Goal: Task Accomplishment & Management: Complete application form

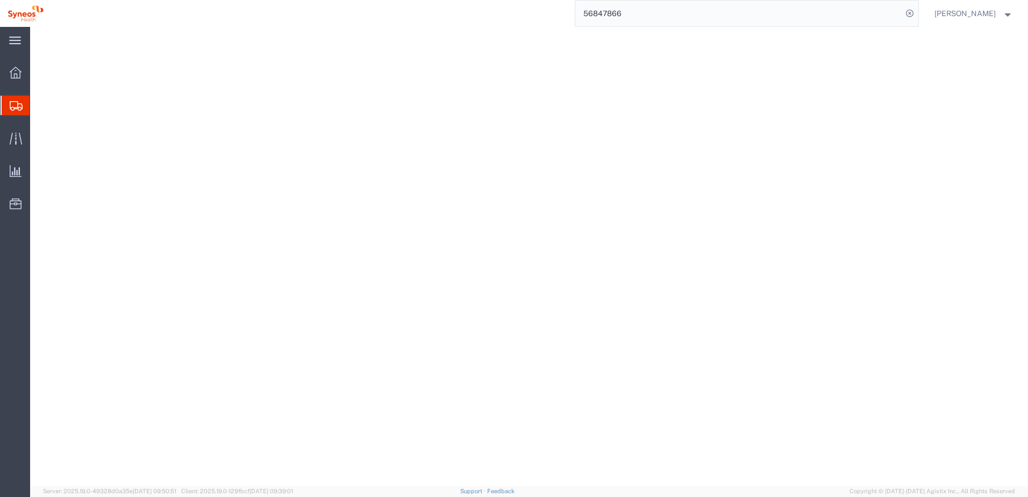
select select "ENV"
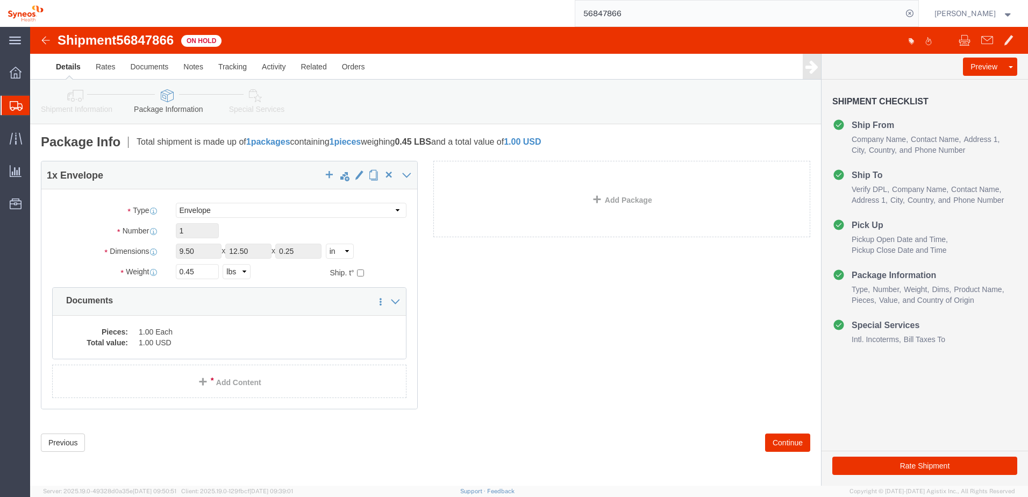
click link "Shipment Information"
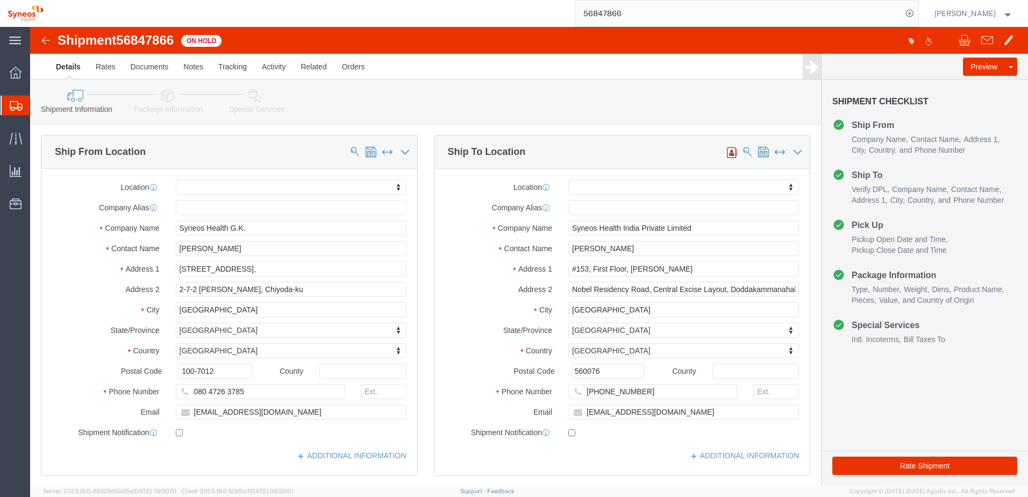
click link "Special Services"
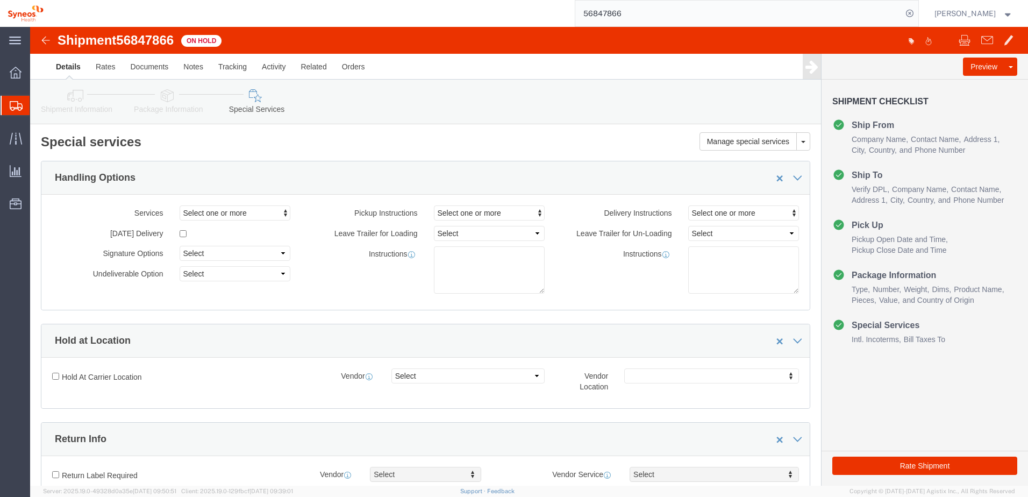
click link "Package Information"
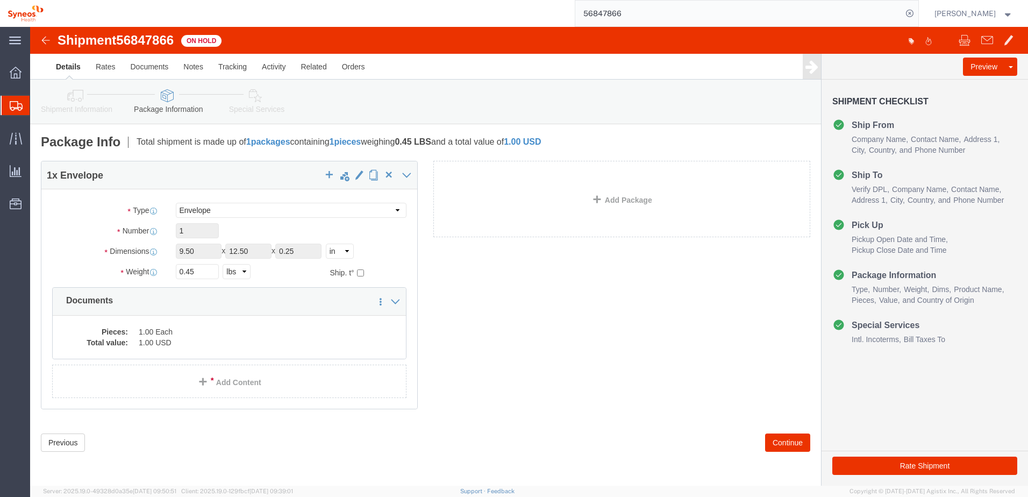
click icon
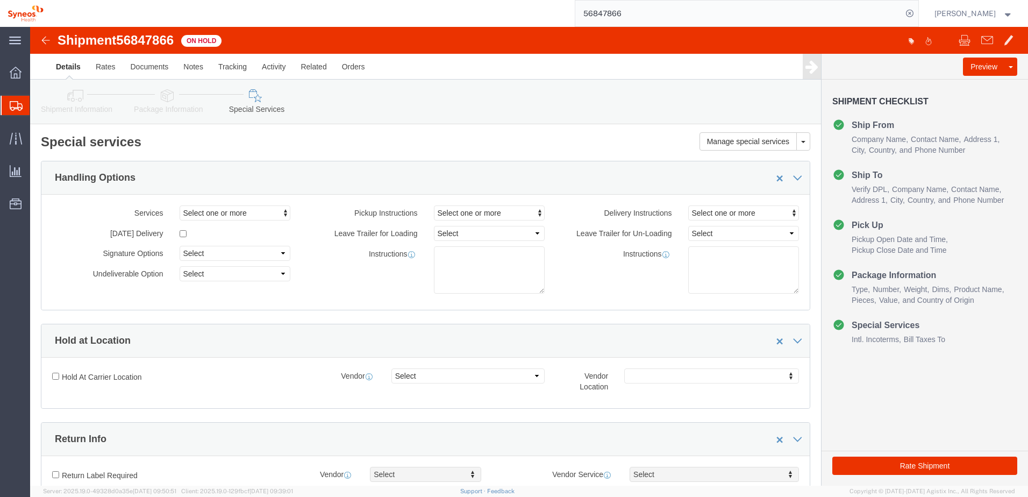
click icon
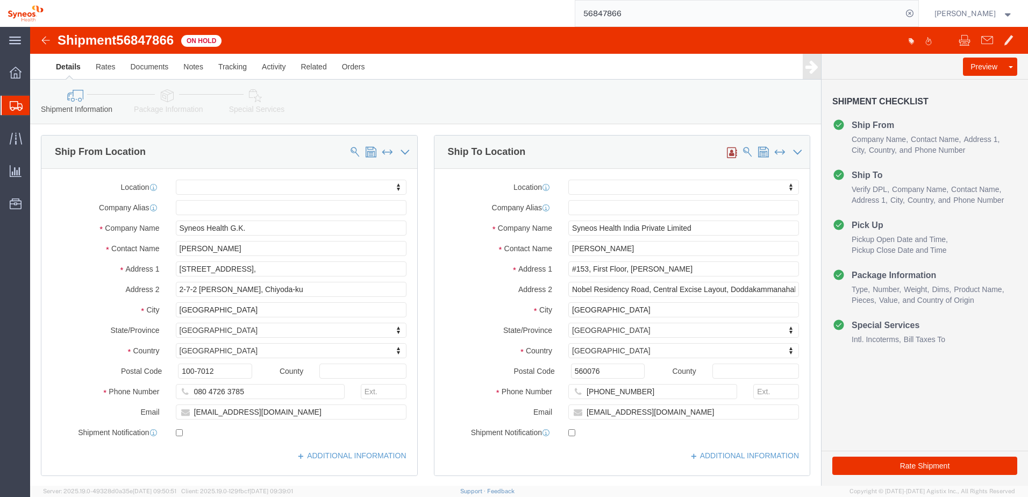
click icon
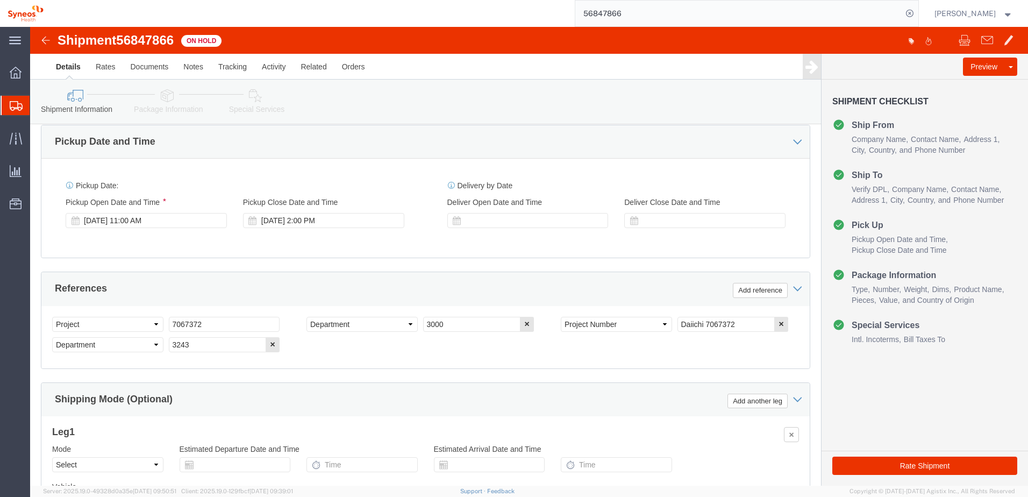
scroll to position [363, 0]
click link "Package Information"
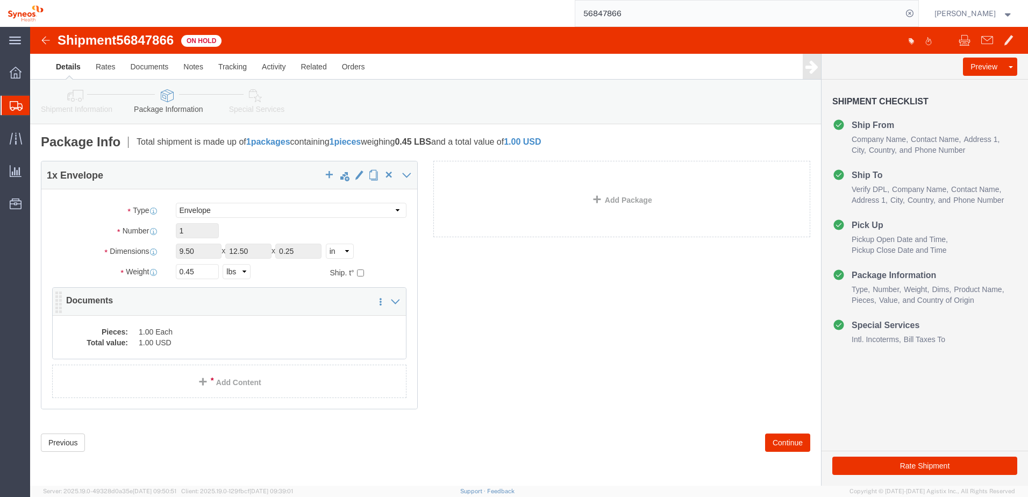
click dd "1.00 Each"
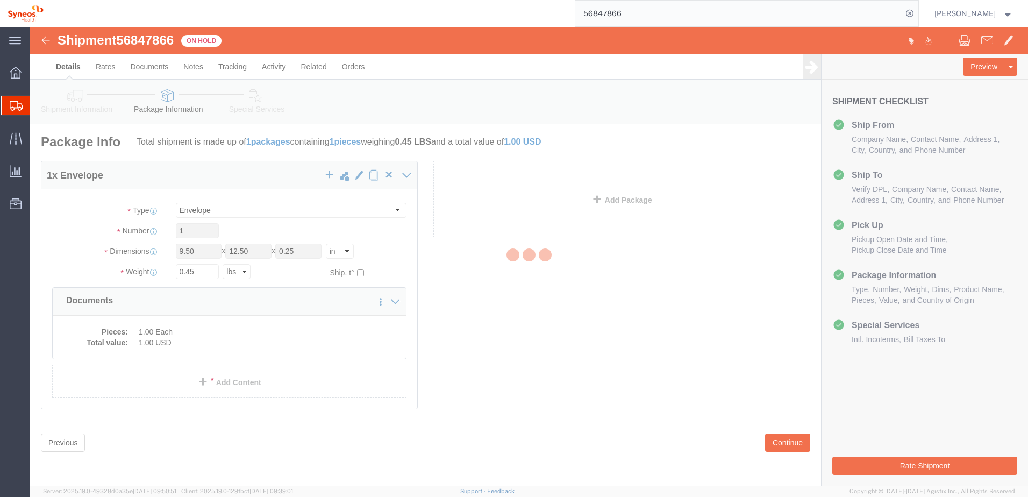
click div
click at [205, 310] on div at bounding box center [529, 256] width 998 height 458
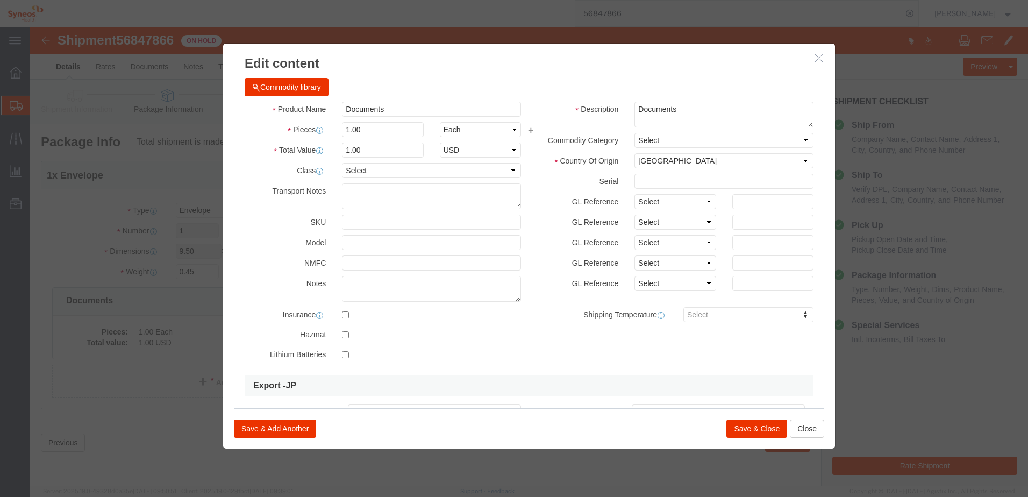
click icon "button"
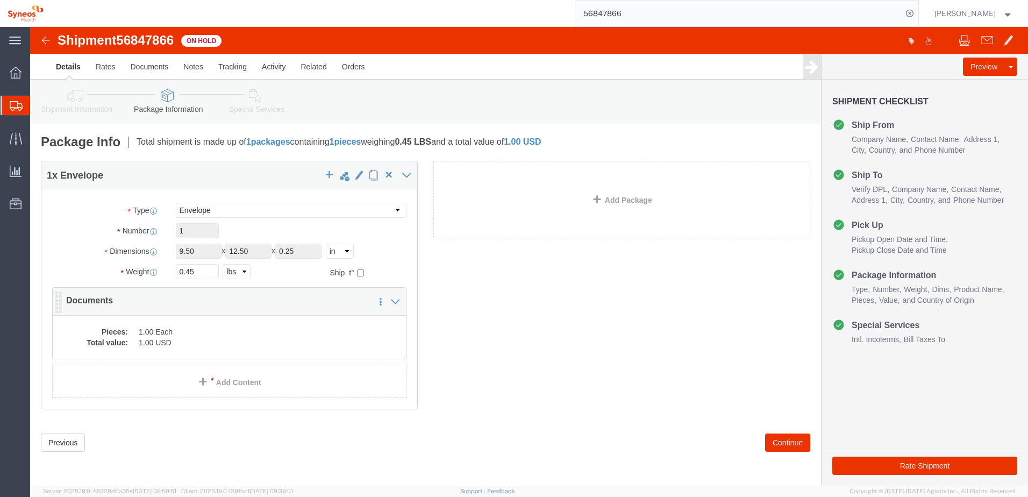
click p "Documents"
click dd "1.00 USD"
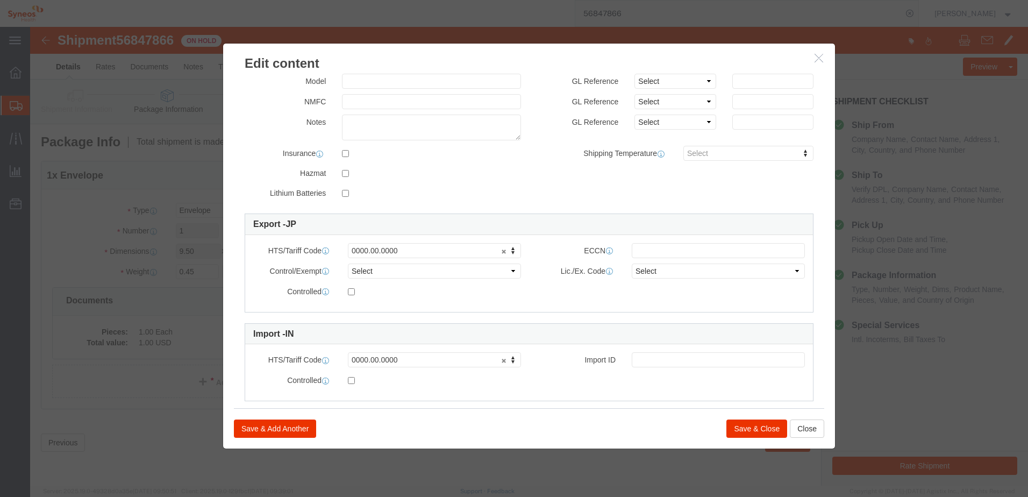
scroll to position [178, 0]
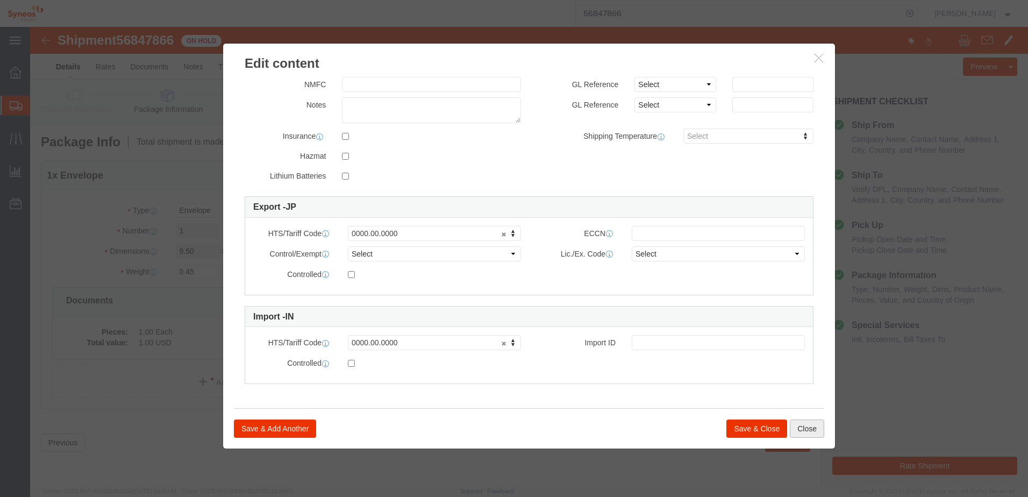
click button "Close"
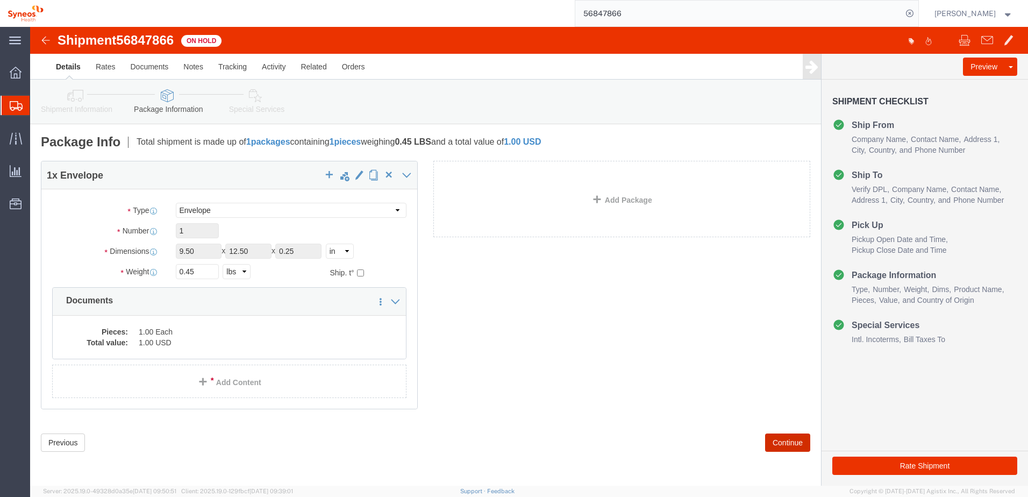
click button "Continue"
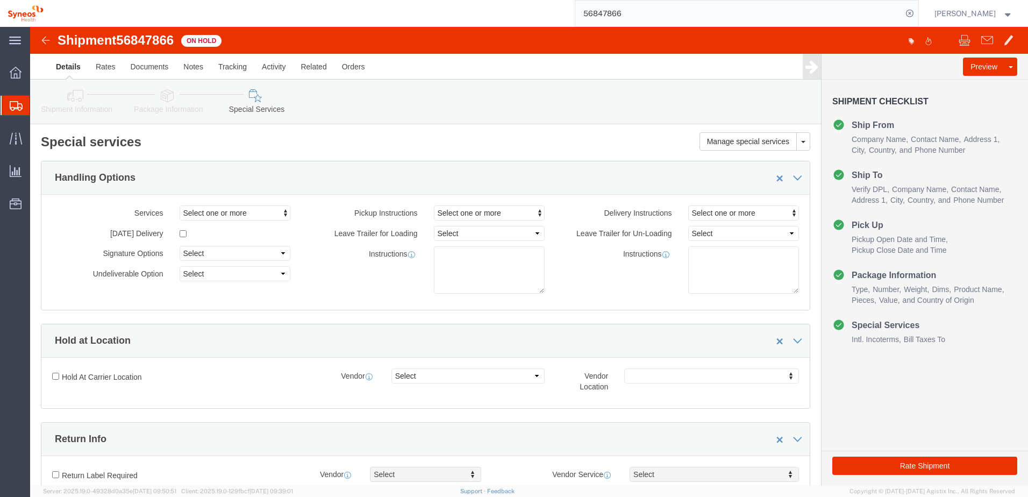
click icon
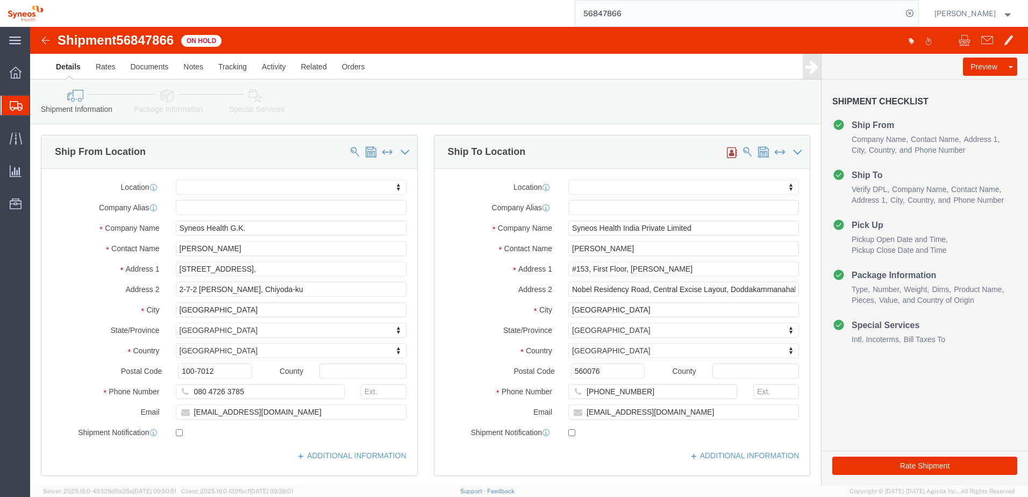
click div "Shipment Information Package Information Special Services"
drag, startPoint x: 541, startPoint y: 261, endPoint x: 776, endPoint y: 261, distance: 234.9
click div "Ship To Location Location My Profile Location [PERSON_NAME] LLC-[GEOGRAPHIC_DAT…"
drag, startPoint x: 536, startPoint y: 261, endPoint x: 778, endPoint y: 267, distance: 242.5
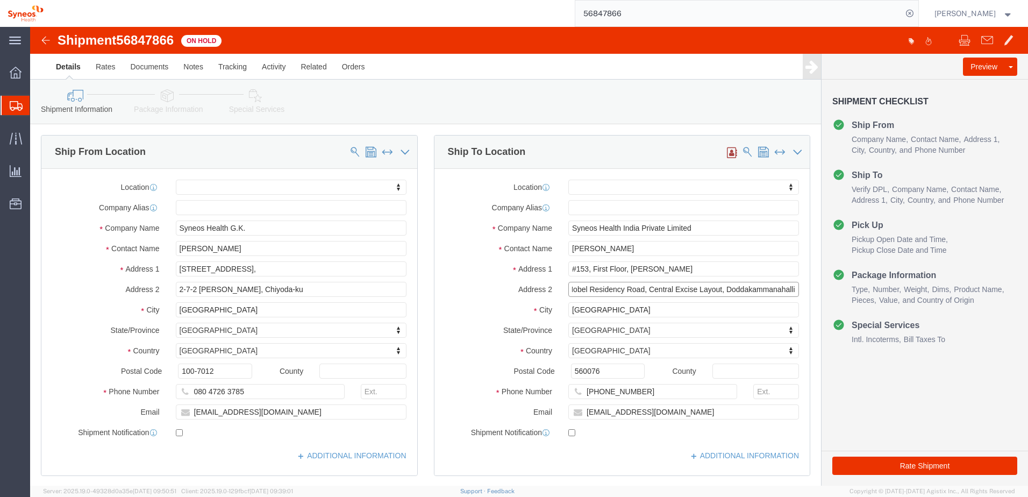
click div "Ship To Location Location My Profile Location [PERSON_NAME] LLC-[GEOGRAPHIC_DAT…"
drag, startPoint x: 650, startPoint y: 241, endPoint x: 532, endPoint y: 230, distance: 119.4
click div "Location My Profile Location [PERSON_NAME] LLC-[GEOGRAPHIC_DATA] [GEOGRAPHIC_DA…"
drag, startPoint x: 588, startPoint y: 282, endPoint x: 472, endPoint y: 277, distance: 115.6
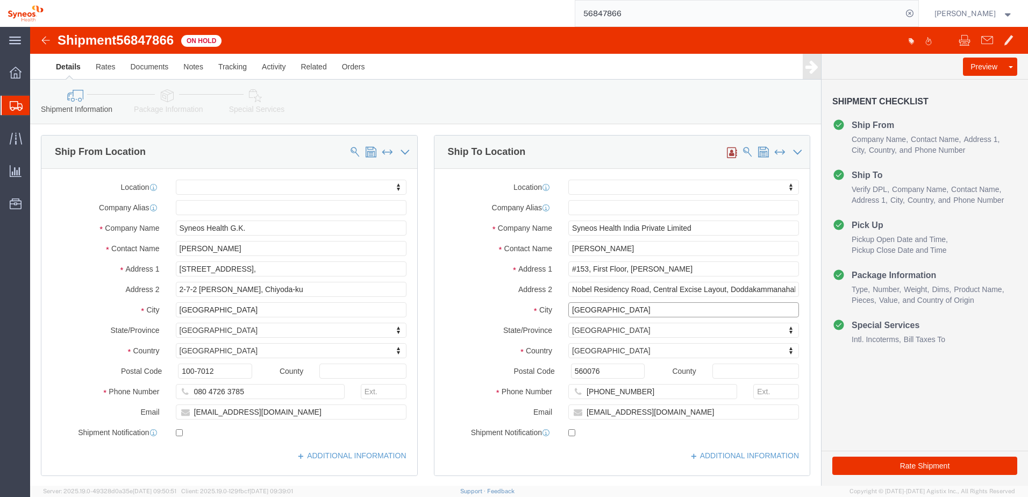
click div "City [GEOGRAPHIC_DATA]"
drag, startPoint x: 537, startPoint y: 265, endPoint x: 615, endPoint y: 263, distance: 77.4
click input "Nobel Residency Road, Central Excise Layout, Doddakammanahalli"
click div "Preview Assign To Clone Shipment Save As Template Approve DPL Shipment Approve …"
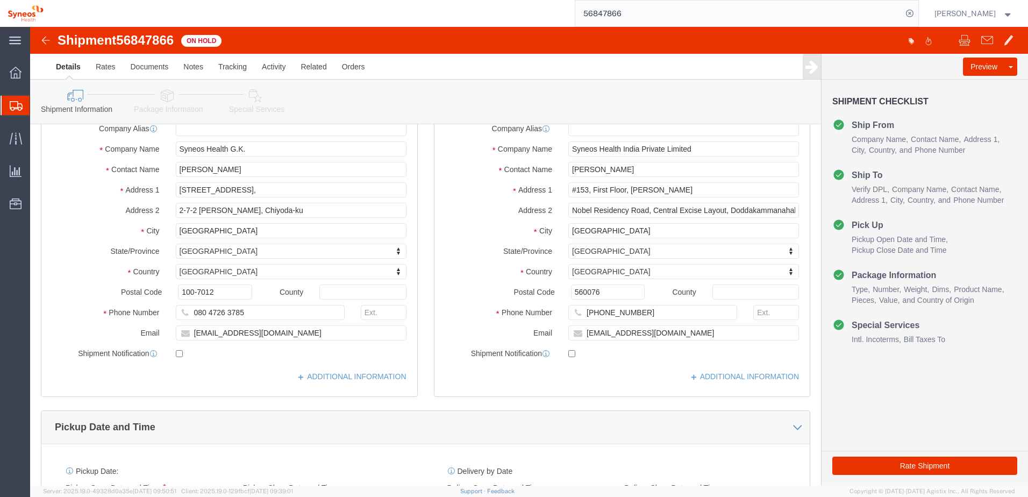
scroll to position [54, 0]
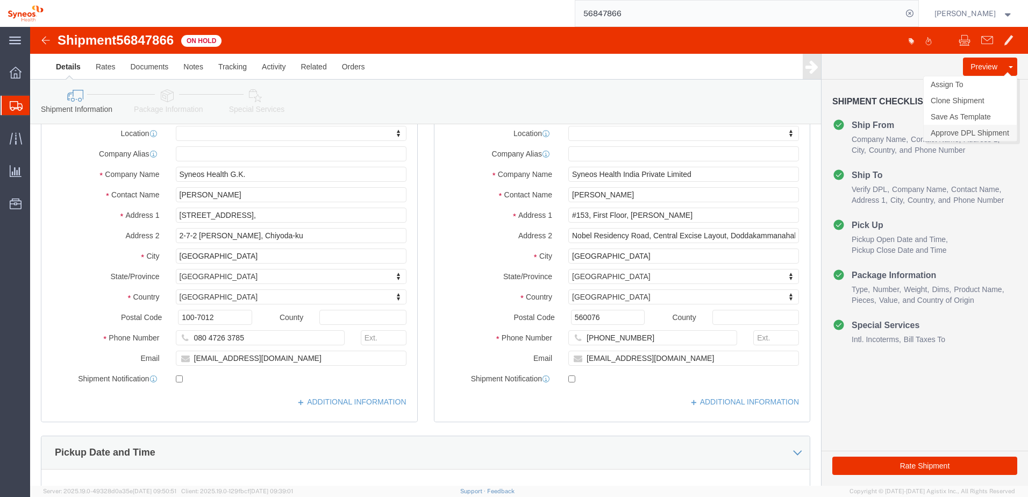
click link "Approve DPL Shipment"
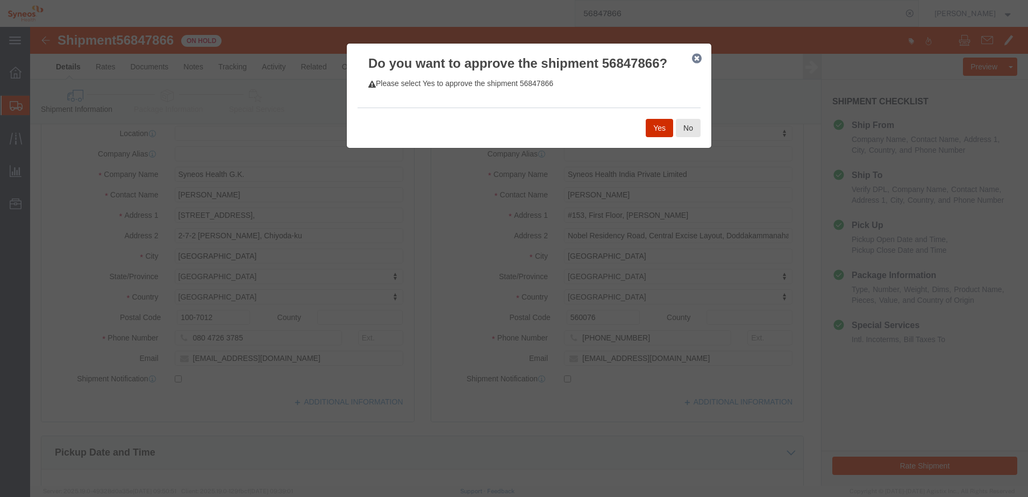
click button "Yes"
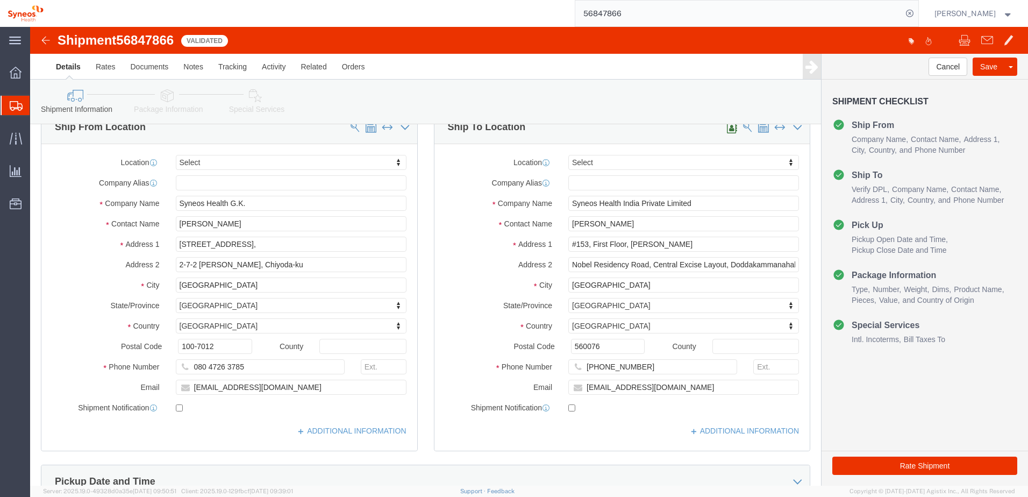
scroll to position [0, 0]
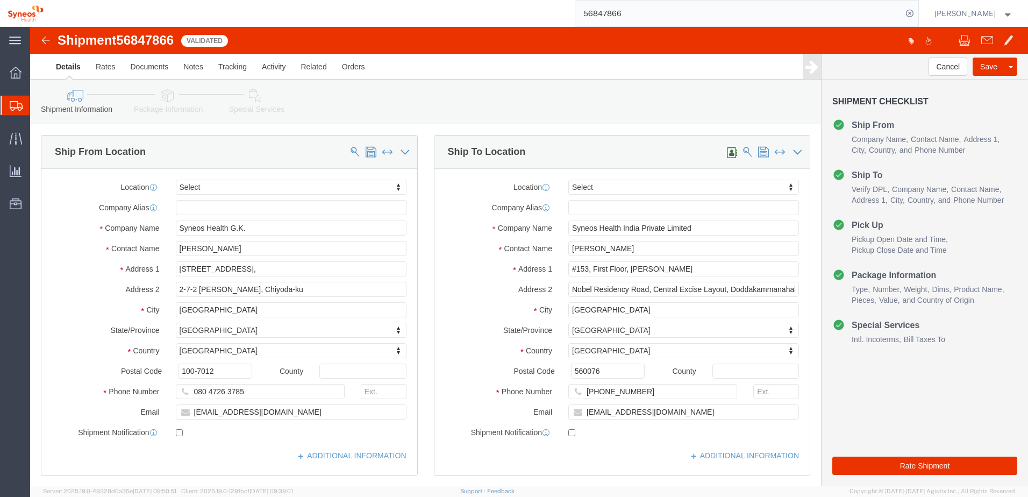
click div "Shipment Information Package Information Special Services"
click link "Shipment Information"
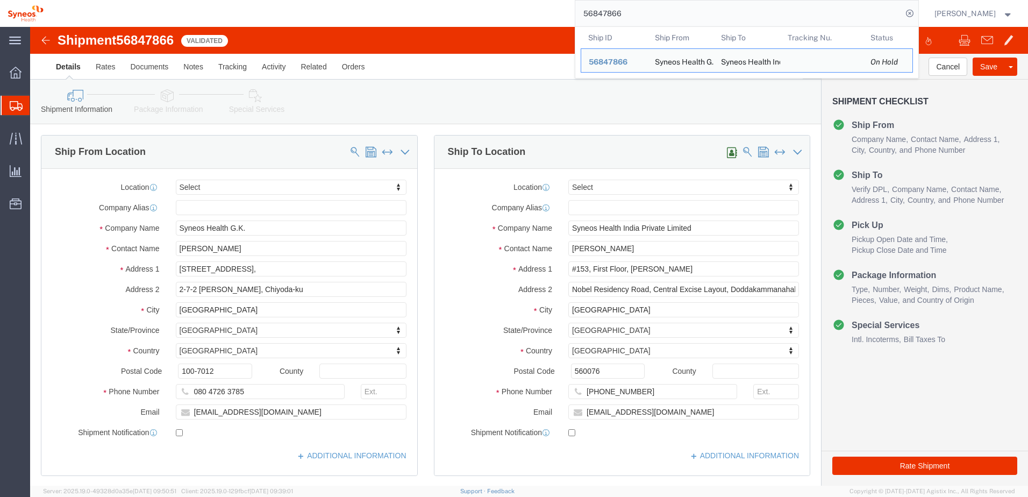
drag, startPoint x: 651, startPoint y: 26, endPoint x: 591, endPoint y: 26, distance: 59.7
click at [591, 26] on input "56847866" at bounding box center [738, 14] width 327 height 26
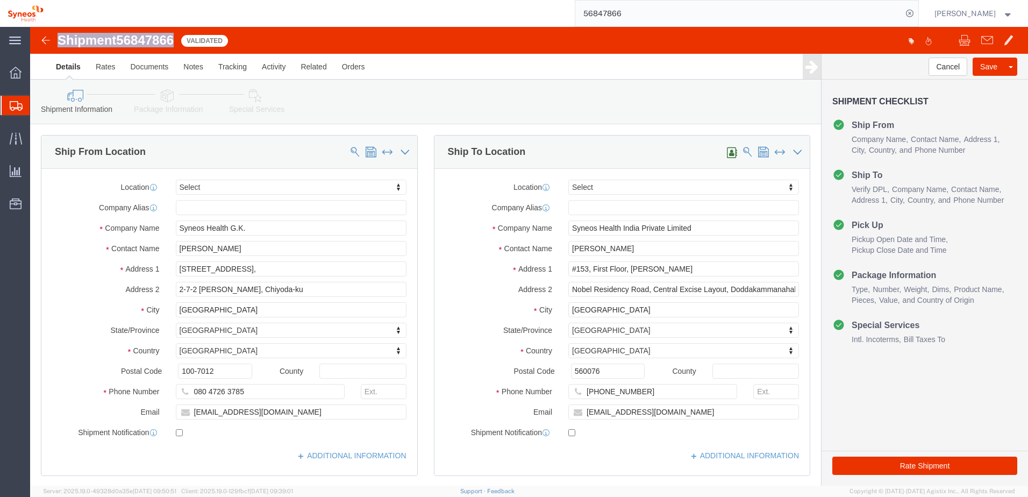
drag, startPoint x: 30, startPoint y: 10, endPoint x: 146, endPoint y: 8, distance: 116.1
click h1 "Shipment 56847866"
copy h1 "Shipment 56847866"
click icon
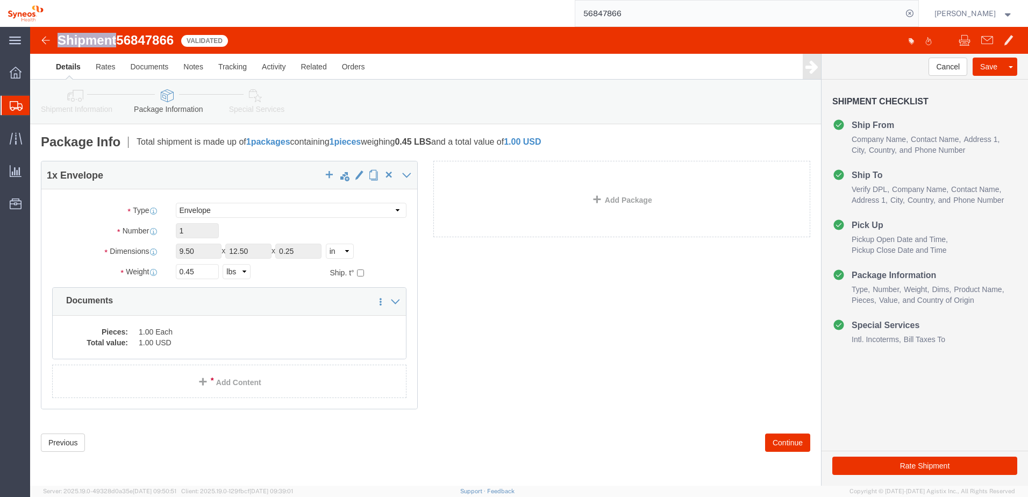
click link "Details"
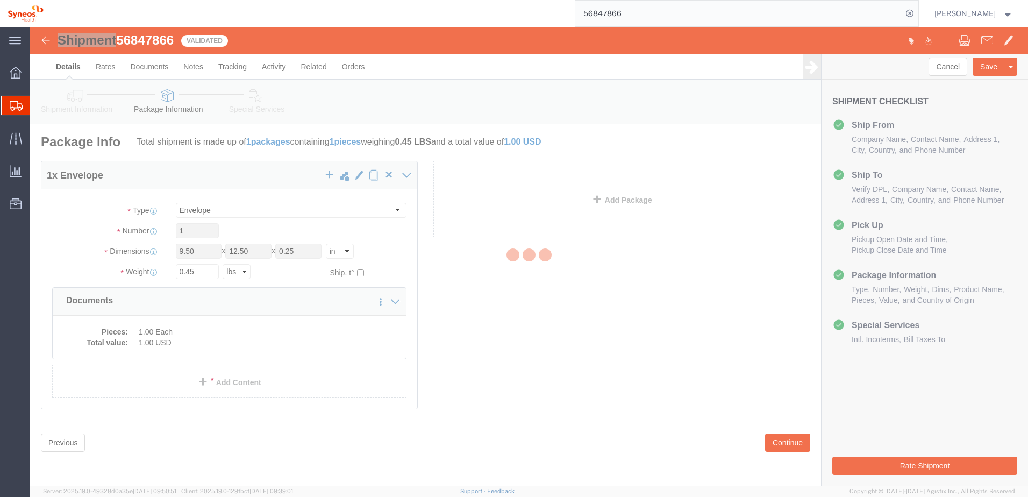
click at [69, 118] on div at bounding box center [529, 256] width 998 height 458
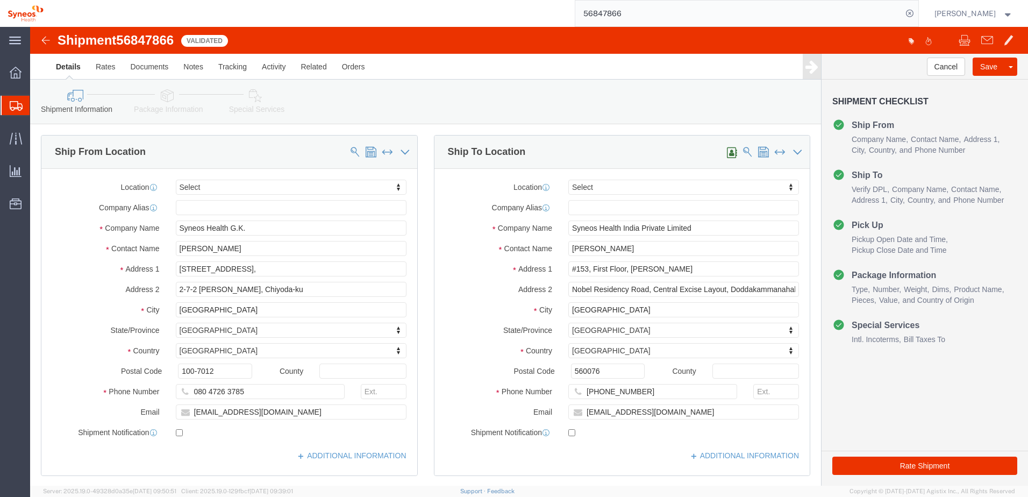
click div "Shipment 56847866 Validated"
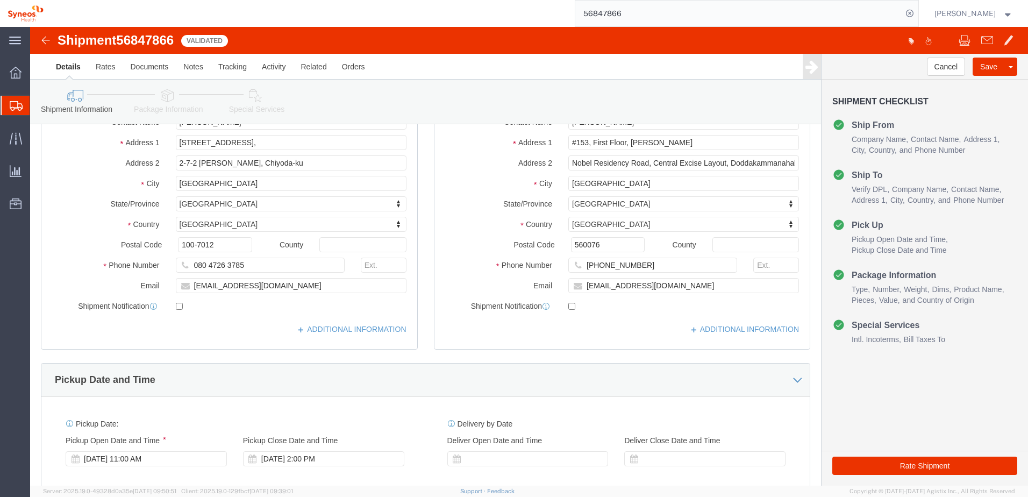
scroll to position [107, 0]
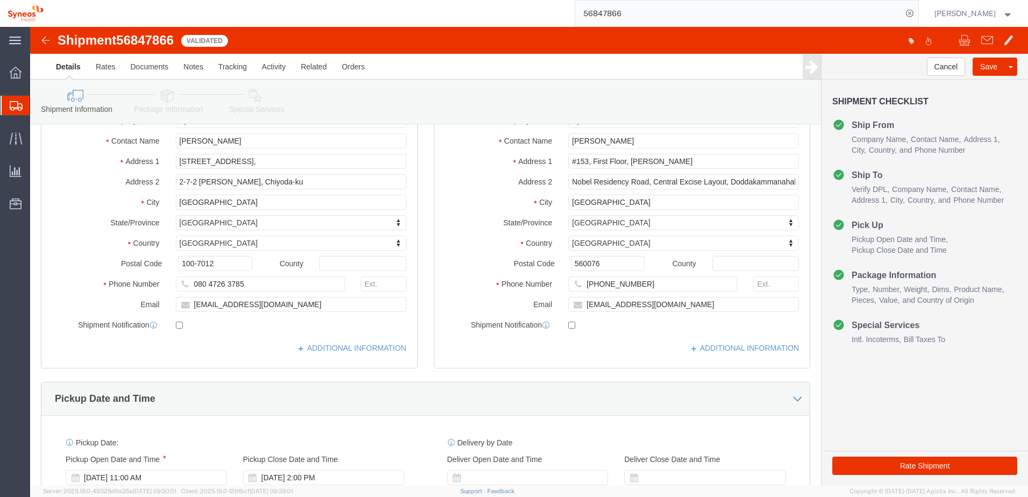
click icon
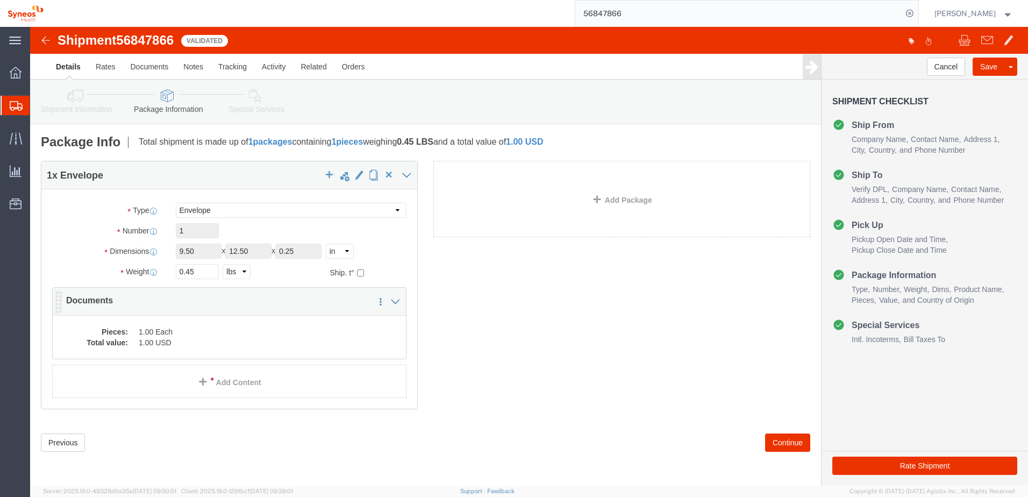
click div "1 x Envelope Package Type Select Bale(s) Basket(s) Bolt(s) Bottle(s) Buckets Bu…"
click at [0, 0] on span "Commodity Library" at bounding box center [0, 0] width 0 height 0
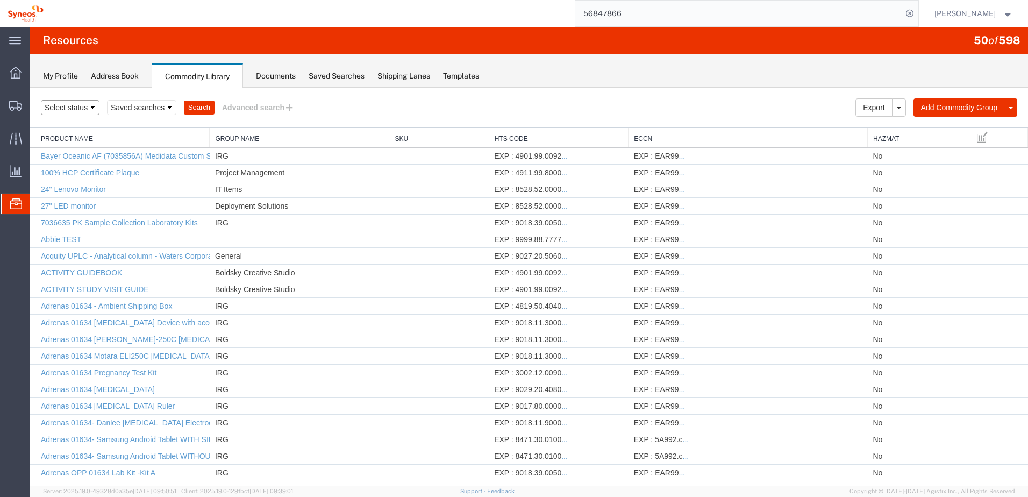
click at [67, 110] on select "Select status Active All Inactive" at bounding box center [70, 107] width 59 height 15
click at [263, 108] on button "Advanced search" at bounding box center [258, 107] width 88 height 18
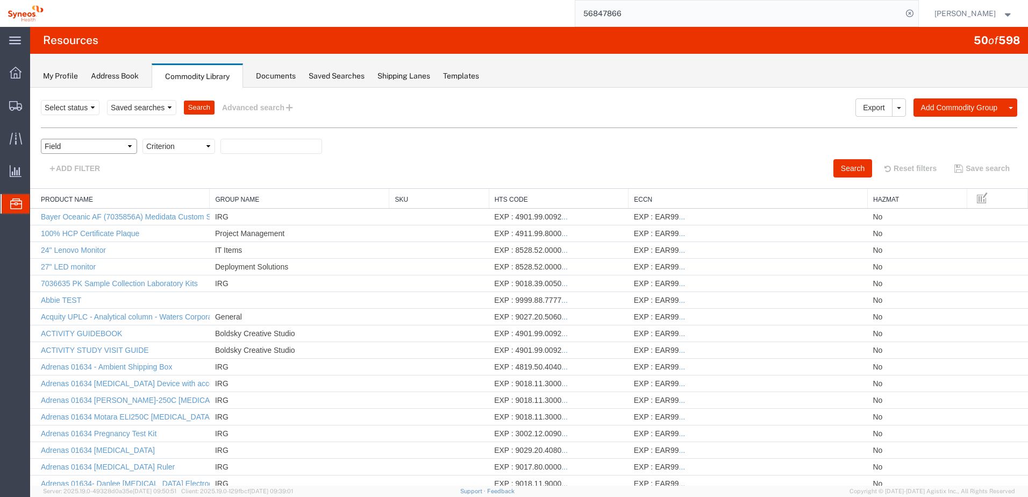
click at [95, 144] on select "Field Class Commodity Category Commodity Group Commodity Quantity Commodity Val…" at bounding box center [89, 146] width 96 height 15
select select "productName"
click at [41, 139] on select "Field Class Commodity Category Commodity Group Commodity Quantity Commodity Val…" at bounding box center [89, 146] width 96 height 15
click at [191, 148] on select "Criterion contains does not contain is is blank is not blank starts with" at bounding box center [178, 146] width 73 height 15
select select "contains"
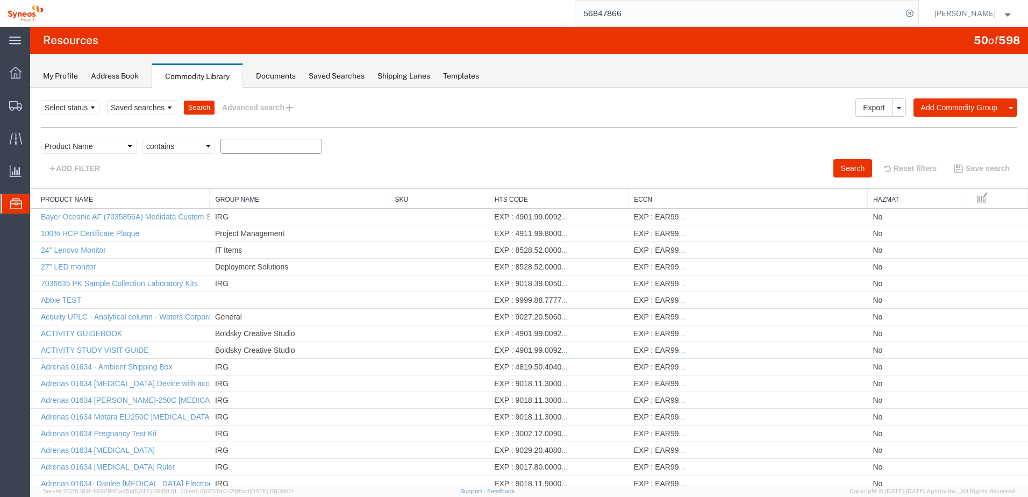
click at [142, 139] on select "Criterion contains does not contain is is blank is not blank starts with" at bounding box center [178, 146] width 73 height 15
click at [252, 145] on input "text" at bounding box center [271, 146] width 102 height 15
type input "document"
click at [446, 148] on div "Field Class Commodity Category Commodity Group Commodity Quantity Commodity Val…" at bounding box center [529, 149] width 976 height 20
click at [834, 178] on div "Search Export [GEOGRAPHIC_DATA] Add Commodity Group Add Commodity Select status…" at bounding box center [529, 138] width 998 height 101
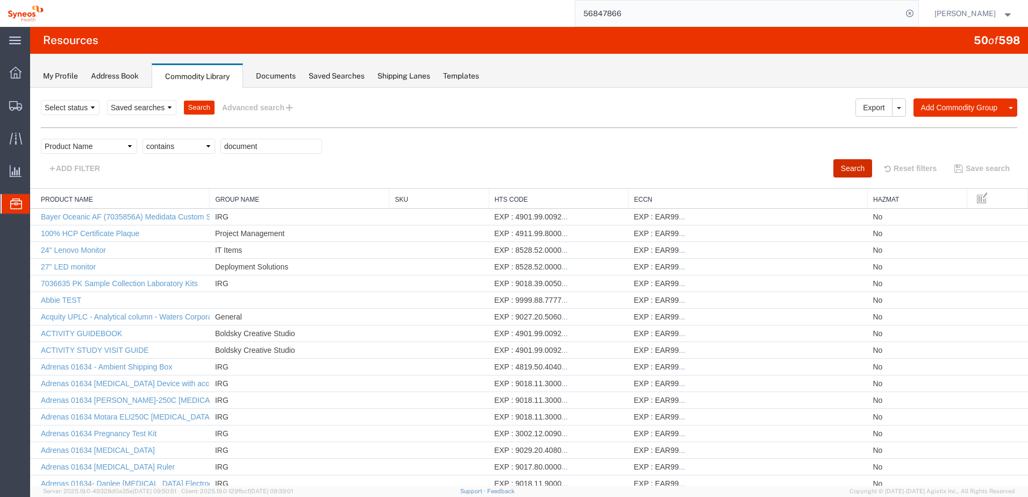
click at [840, 171] on button "Search" at bounding box center [852, 168] width 39 height 18
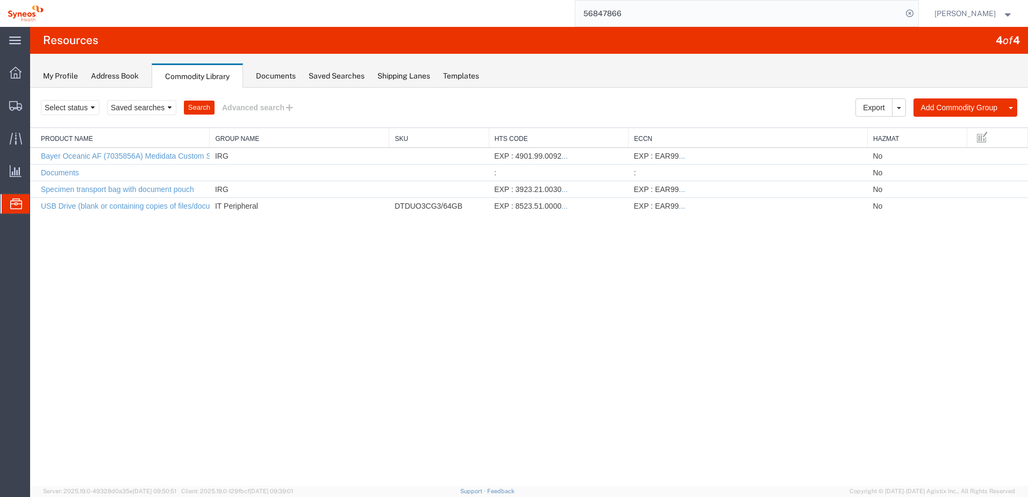
click at [375, 409] on div "Search Export [GEOGRAPHIC_DATA] Add Commodity Group Add Commodity Select status…" at bounding box center [529, 287] width 998 height 398
